Goal: Find specific page/section: Find specific page/section

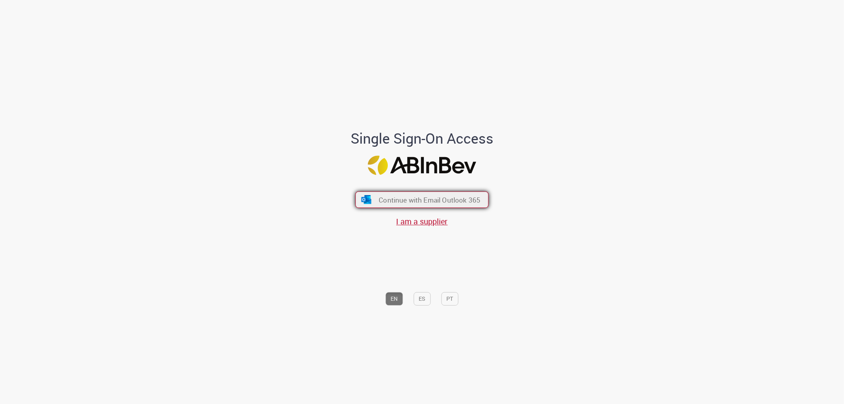
click at [424, 200] on span "Continue with Email Outlook 365" at bounding box center [430, 199] width 102 height 9
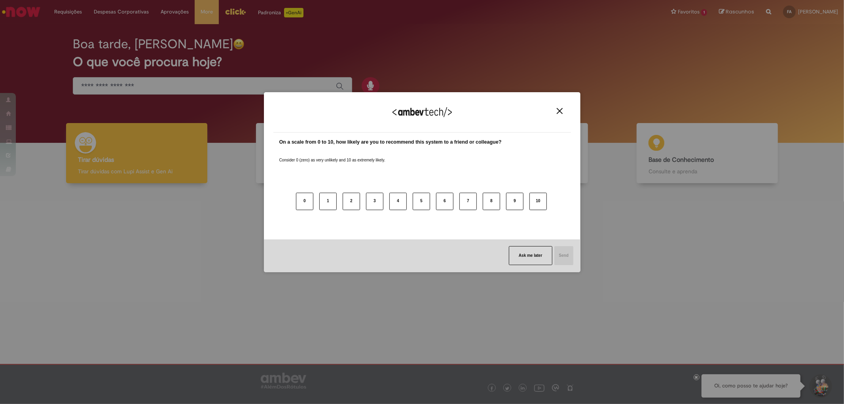
click at [561, 110] on img "Close" at bounding box center [560, 111] width 6 height 6
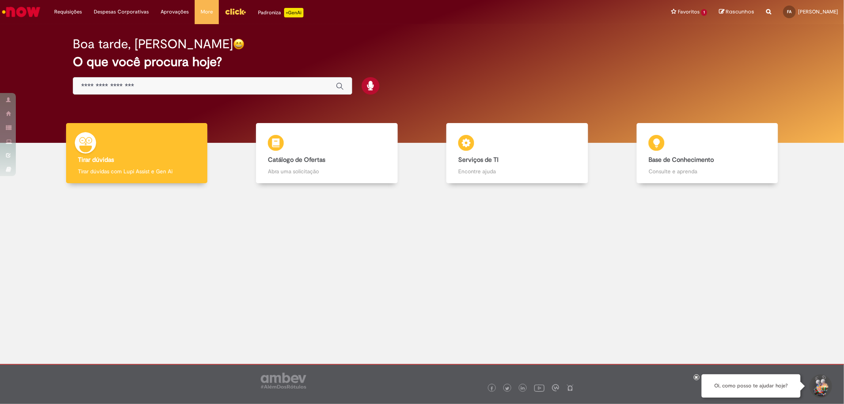
click at [229, 11] on img "Menu Cabeçalho" at bounding box center [235, 12] width 21 height 12
click at [689, 42] on link "Venda de Produtos" at bounding box center [709, 42] width 87 height 9
